Goal: Navigation & Orientation: Find specific page/section

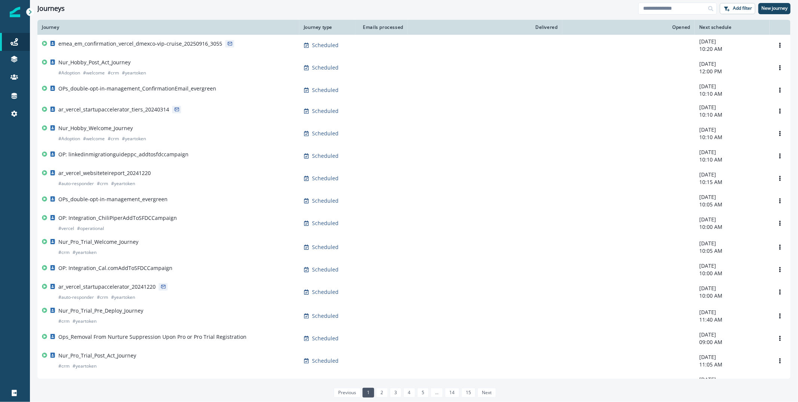
click at [17, 2] on div at bounding box center [15, 12] width 10 height 24
click at [17, 5] on div at bounding box center [15, 12] width 10 height 24
click at [15, 113] on icon at bounding box center [14, 114] width 6 height 6
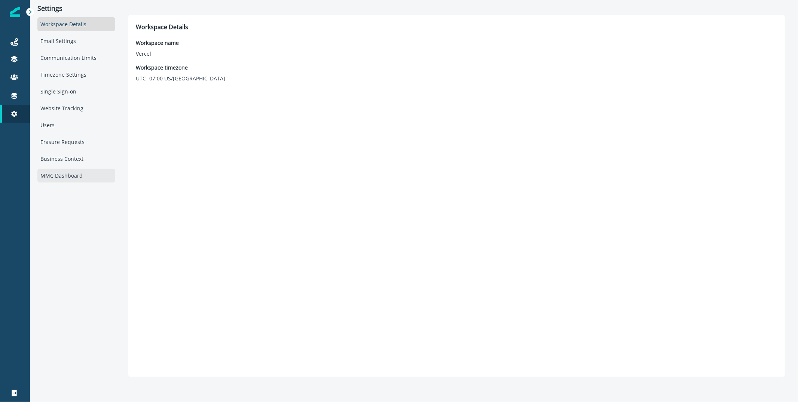
click at [58, 172] on div "MMC Dashboard" at bounding box center [76, 176] width 78 height 14
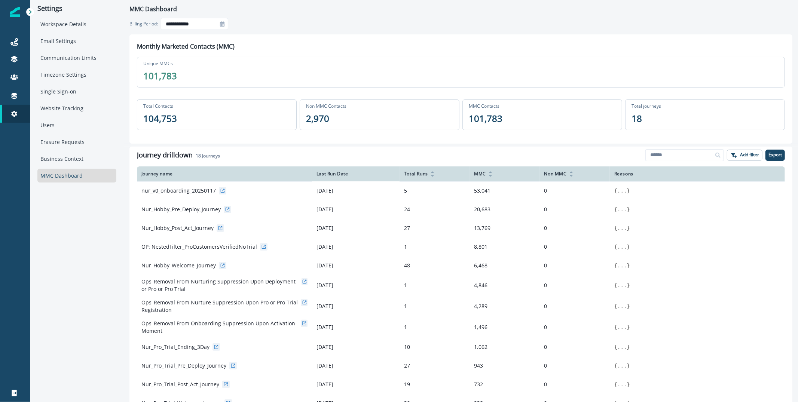
click at [224, 26] on icon at bounding box center [222, 23] width 4 height 5
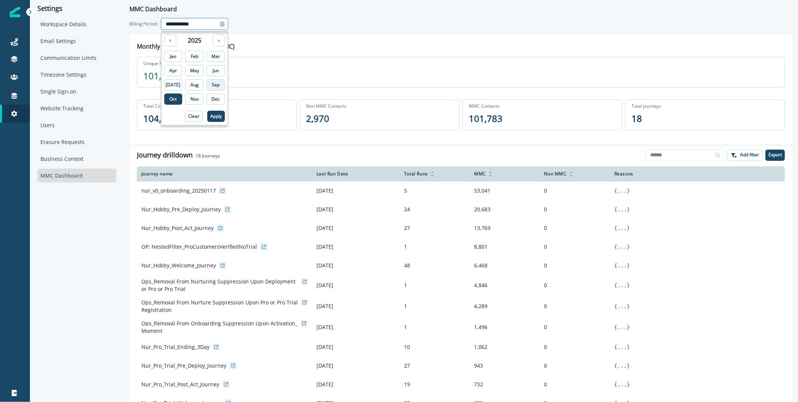
click at [212, 87] on p "Sep" at bounding box center [216, 84] width 8 height 5
type input "**********"
click at [211, 111] on button "Apply" at bounding box center [216, 116] width 18 height 11
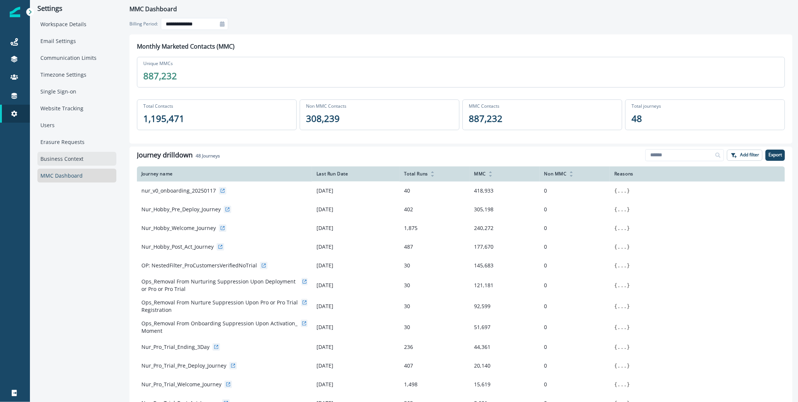
click at [62, 159] on div "Business Context" at bounding box center [76, 159] width 79 height 14
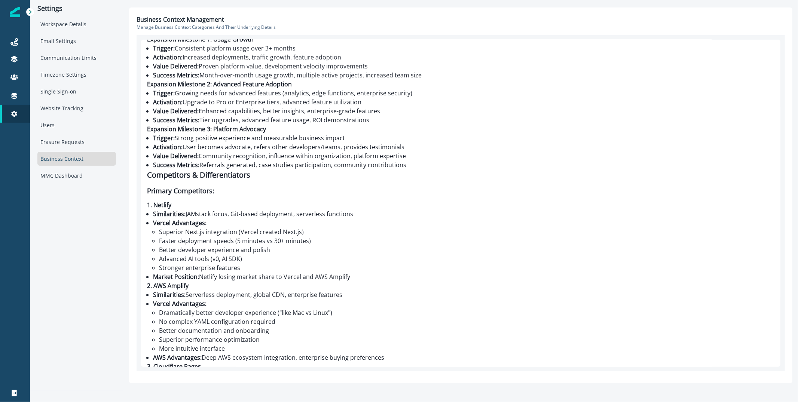
scroll to position [2231, 0]
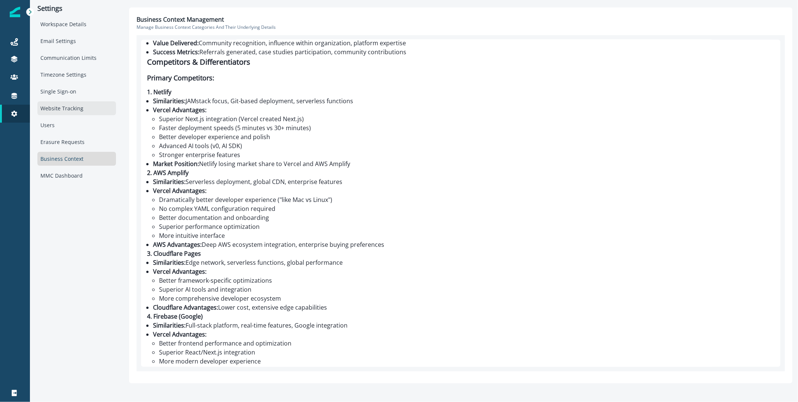
click at [49, 107] on div "Website Tracking" at bounding box center [76, 108] width 79 height 14
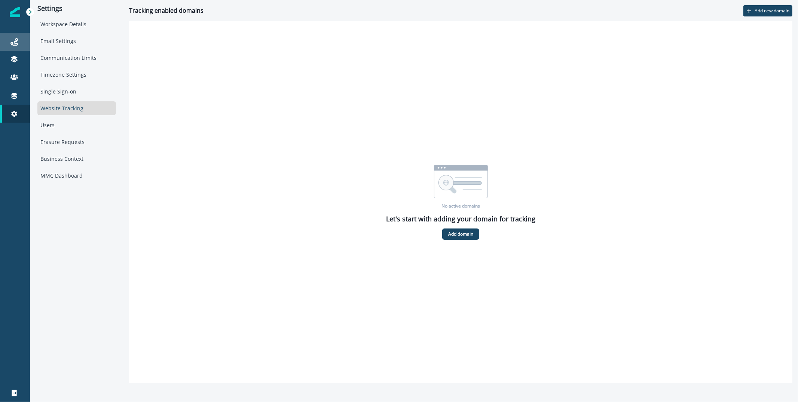
click at [19, 40] on div "Journeys" at bounding box center [15, 41] width 24 height 9
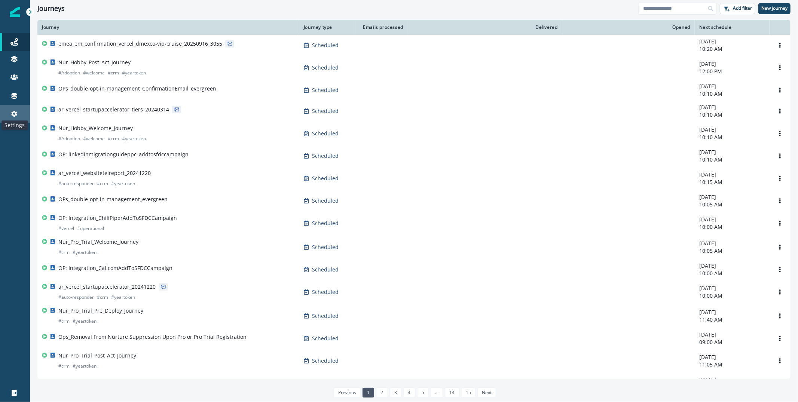
click at [15, 111] on icon at bounding box center [14, 114] width 6 height 6
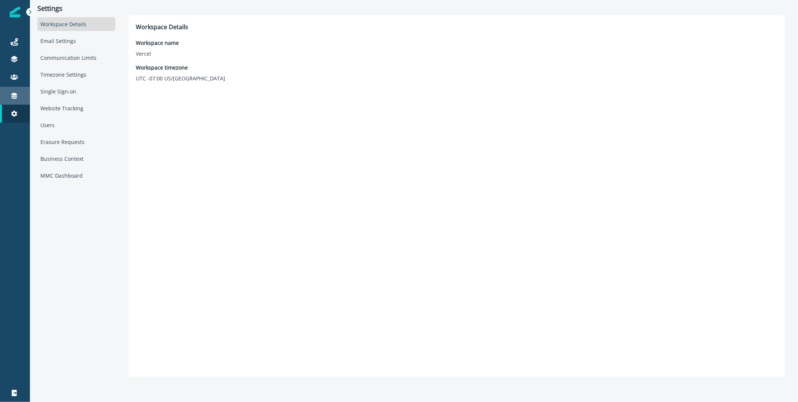
click at [18, 96] on div "Connections" at bounding box center [15, 95] width 24 height 9
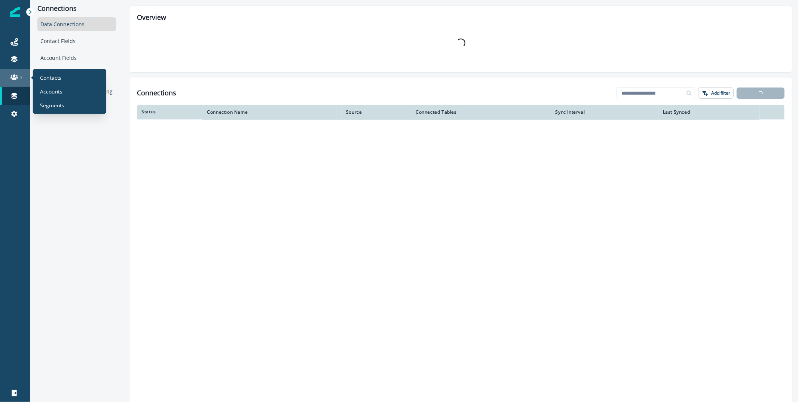
click at [15, 83] on link at bounding box center [15, 78] width 30 height 18
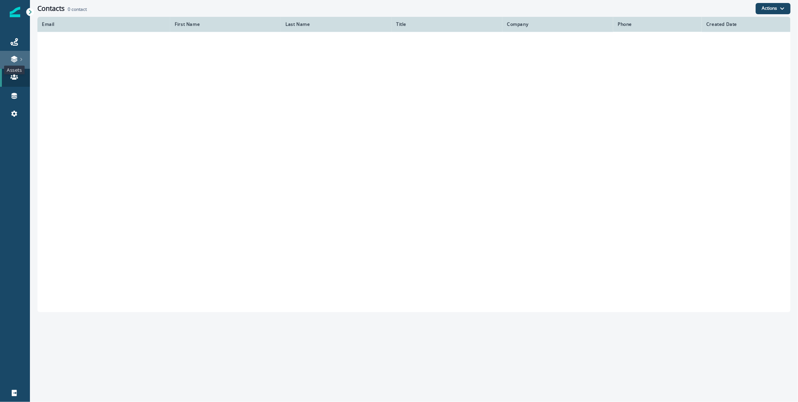
click at [16, 60] on icon at bounding box center [14, 61] width 6 height 2
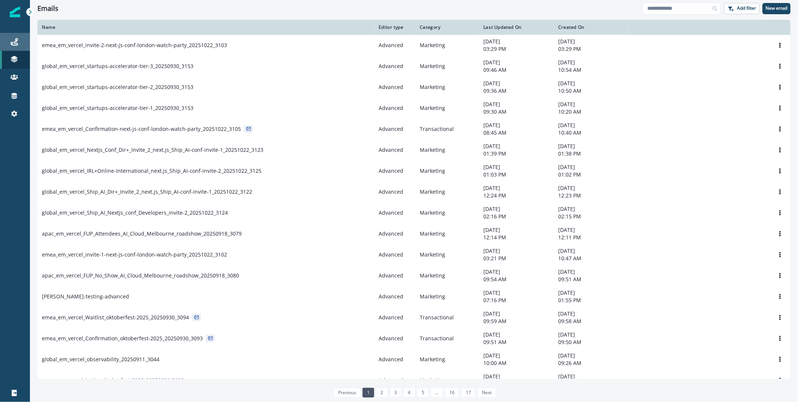
click at [19, 36] on link "Journeys" at bounding box center [15, 42] width 30 height 18
